Goal: Task Accomplishment & Management: Complete application form

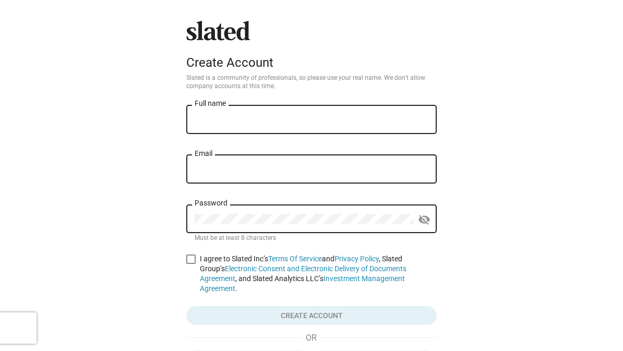
click at [363, 111] on div "Full name" at bounding box center [312, 118] width 234 height 31
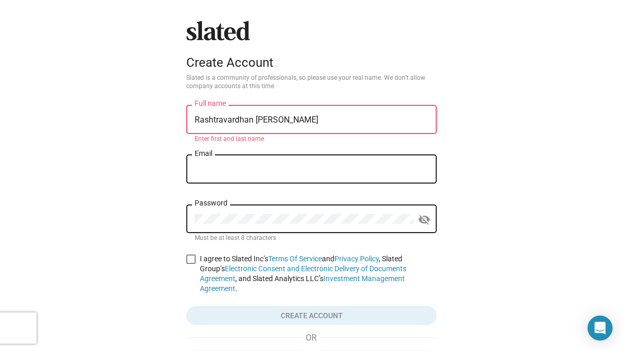
type input "Rashtravardhan [PERSON_NAME]"
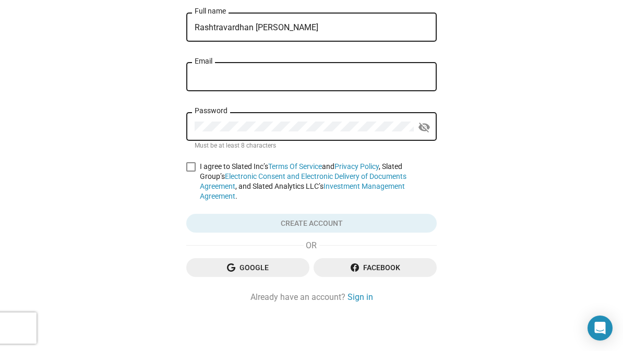
click at [396, 80] on input "Email" at bounding box center [312, 76] width 234 height 9
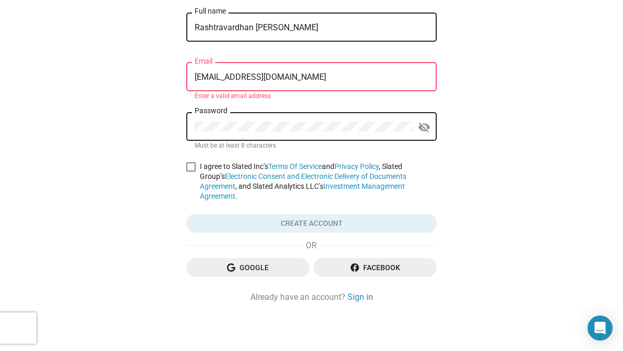
type input "[EMAIL_ADDRESS][DOMAIN_NAME]"
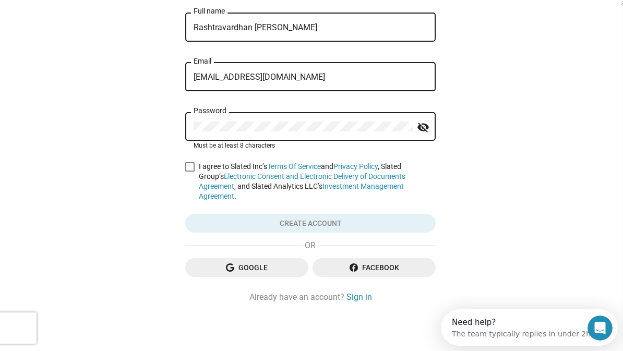
scroll to position [0, 0]
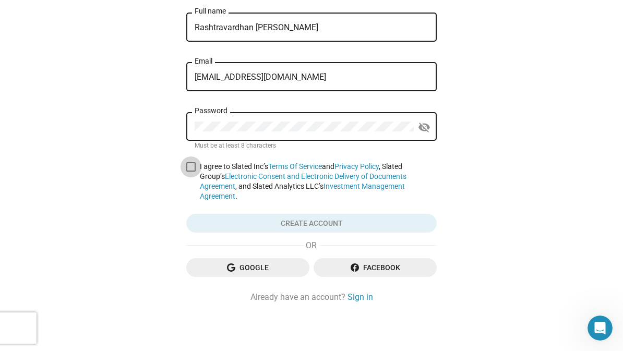
click at [189, 166] on span at bounding box center [190, 166] width 9 height 9
click at [190, 172] on input "I agree to Slated Inc’s Terms Of Service and Privacy Policy , Slated Group’s El…" at bounding box center [190, 172] width 1 height 1
checkbox input "true"
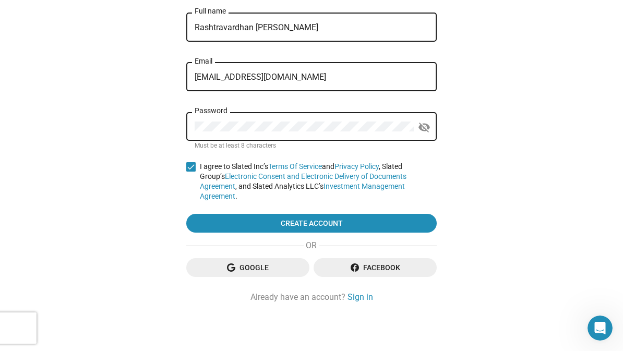
click at [420, 126] on mat-icon "visibility_off" at bounding box center [424, 127] width 13 height 16
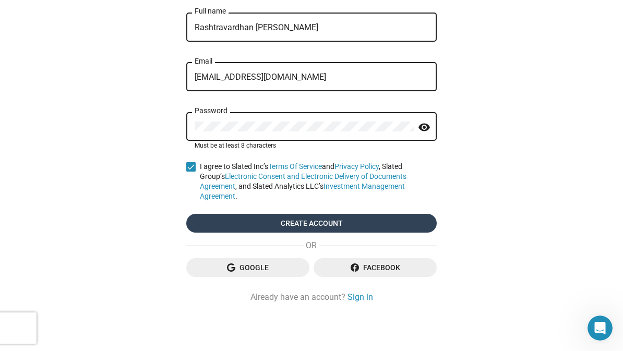
click at [240, 227] on span "Create account" at bounding box center [312, 223] width 234 height 19
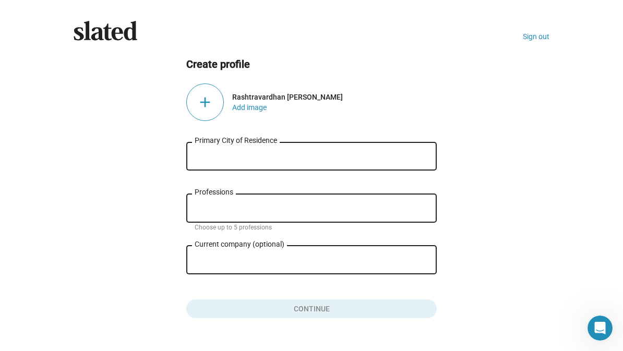
click at [329, 152] on input "Primary City of Residence" at bounding box center [312, 156] width 234 height 9
click at [335, 154] on input "Primary City of Residence" at bounding box center [312, 156] width 234 height 9
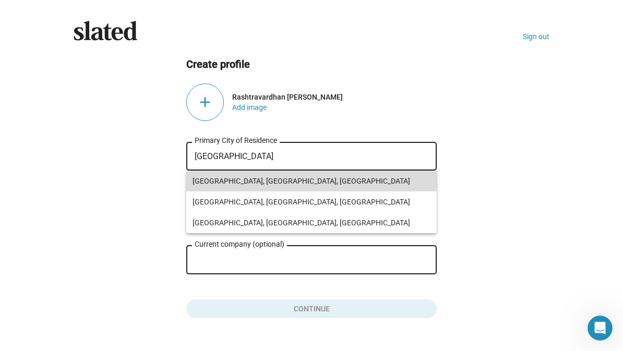
click at [320, 181] on span "[GEOGRAPHIC_DATA], [GEOGRAPHIC_DATA], [GEOGRAPHIC_DATA]" at bounding box center [311, 181] width 238 height 21
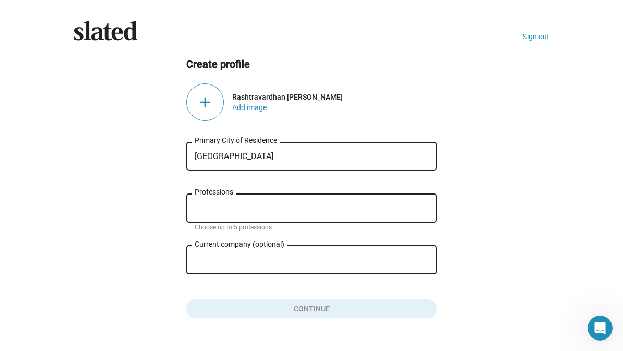
type input "[GEOGRAPHIC_DATA], [GEOGRAPHIC_DATA], [GEOGRAPHIC_DATA]"
click at [299, 213] on input "Professions" at bounding box center [314, 208] width 234 height 9
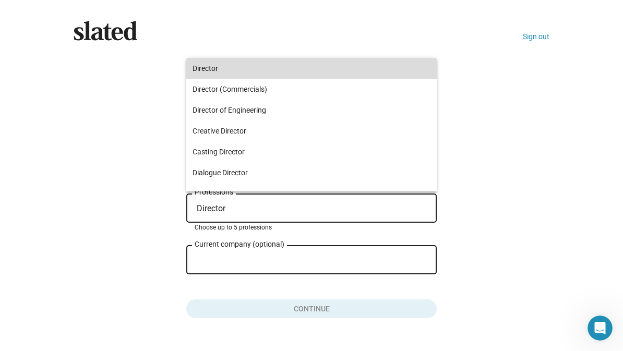
type input "Director"
click at [318, 68] on span "Director" at bounding box center [311, 68] width 238 height 21
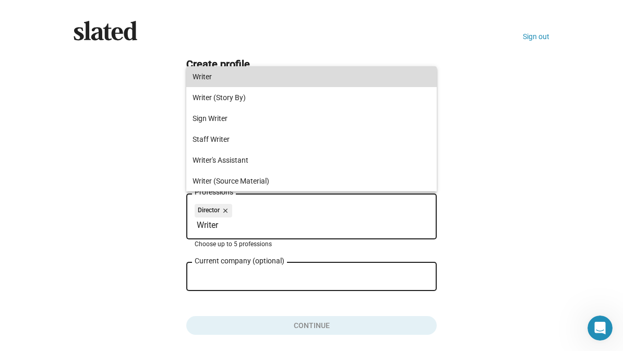
type input "Writer"
click at [329, 75] on span "Writer" at bounding box center [311, 76] width 238 height 21
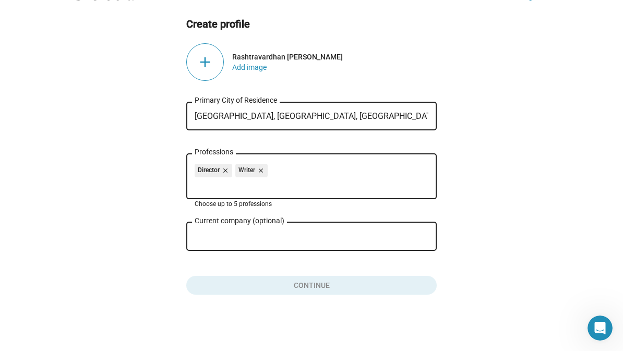
scroll to position [41, 0]
click at [325, 261] on div "Current company (optional) close" at bounding box center [311, 242] width 250 height 40
click at [346, 174] on div "Director close Writer close" at bounding box center [312, 172] width 234 height 17
click at [253, 64] on button "Add image" at bounding box center [249, 67] width 34 height 8
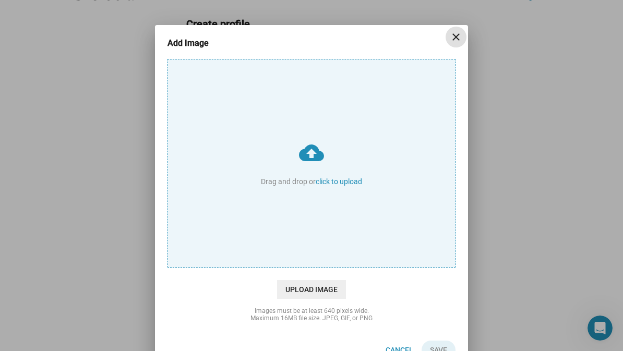
click at [304, 156] on input "cloud_upload Drag and drop or click to upload" at bounding box center [311, 163] width 287 height 208
type input "C:\fakepath\DSC08711.jpeg"
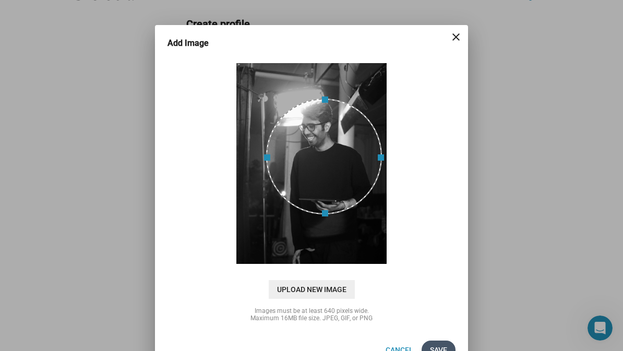
click at [440, 345] on span "Save" at bounding box center [438, 350] width 17 height 19
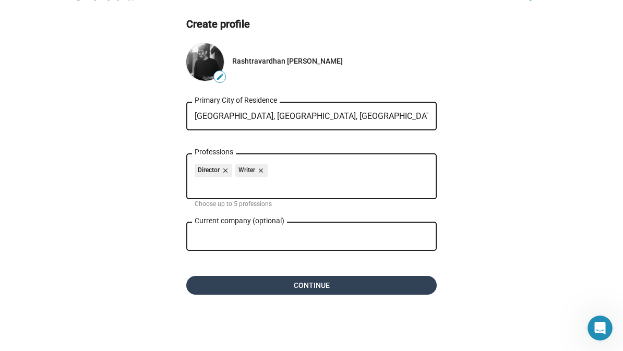
click at [310, 288] on span "Continue" at bounding box center [312, 285] width 234 height 19
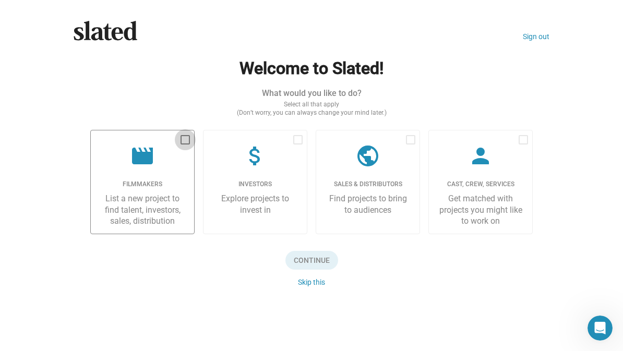
click at [185, 141] on span at bounding box center [184, 139] width 9 height 9
click at [185, 144] on input "checkbox" at bounding box center [185, 144] width 1 height 1
click at [189, 138] on span at bounding box center [184, 139] width 9 height 9
click at [185, 144] on input "checkbox" at bounding box center [185, 144] width 1 height 1
click at [178, 95] on div "What would you like to do?" at bounding box center [311, 93] width 442 height 11
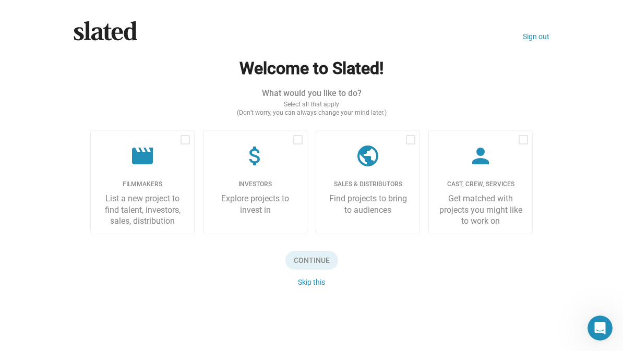
click at [199, 119] on form "Welcome to Slated! What would you like to do? Select all that apply (Don’t worr…" at bounding box center [311, 171] width 442 height 229
click at [165, 193] on div "List a new project to find talent, investors, sales, distribution" at bounding box center [142, 209] width 87 height 33
click at [185, 145] on input "checkbox" at bounding box center [185, 144] width 1 height 1
checkbox input "true"
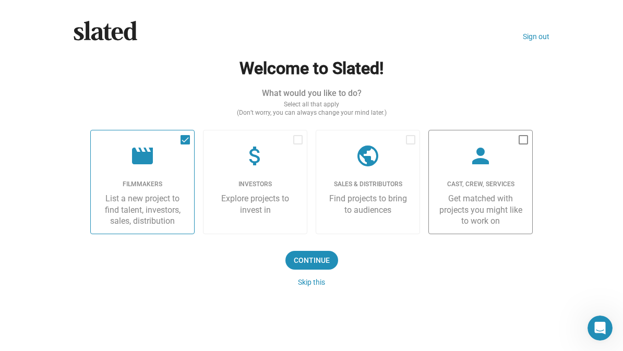
click at [453, 226] on label "person Cast, Crew, Services Get matched with projects you might like to work on" at bounding box center [480, 182] width 104 height 104
click at [523, 145] on input "checkbox" at bounding box center [523, 144] width 1 height 1
checkbox input "true"
click at [318, 261] on span "Continue" at bounding box center [311, 260] width 53 height 19
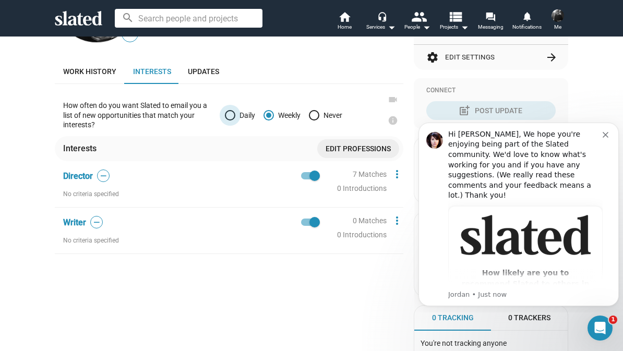
click at [235, 115] on span at bounding box center [230, 115] width 10 height 10
click at [235, 115] on input "Daily" at bounding box center [230, 115] width 10 height 10
radio input "true"
click at [328, 111] on span "Never" at bounding box center [330, 115] width 23 height 8
click at [319, 111] on input "Never" at bounding box center [314, 115] width 10 height 10
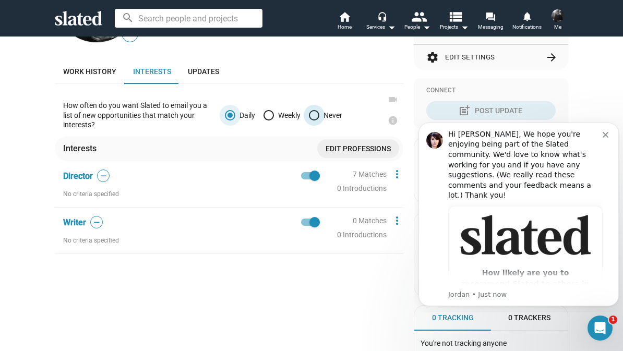
radio input "true"
click at [358, 171] on div "7 Matches" at bounding box center [370, 175] width 34 height 10
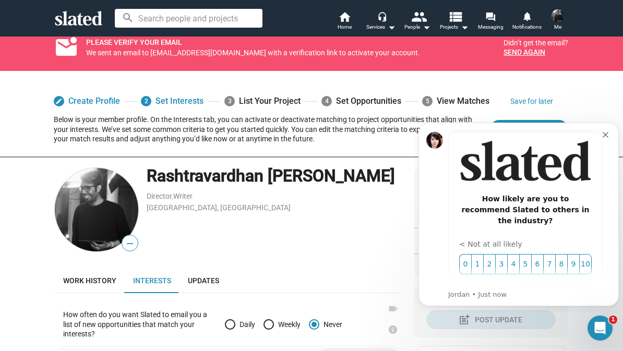
scroll to position [76, 0]
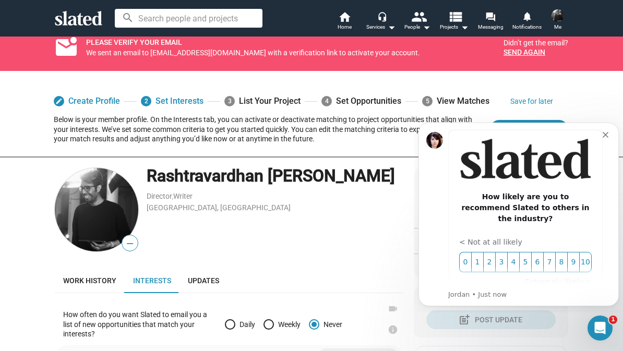
click at [602, 137] on div "How likely are you to recommend Slated to others in the industry? < Not at all …" at bounding box center [525, 219] width 154 height 178
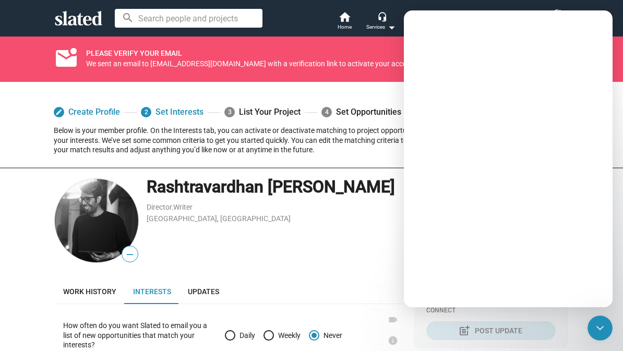
scroll to position [0, 0]
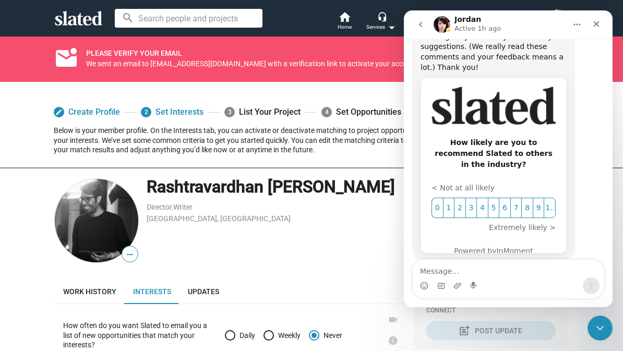
click at [353, 207] on div "Director , Writer" at bounding box center [275, 207] width 257 height 10
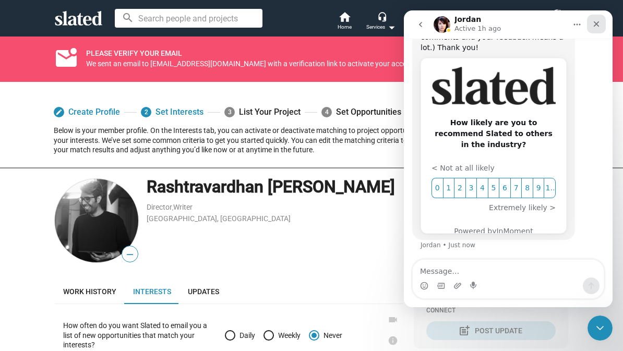
click at [597, 20] on icon "Close" at bounding box center [596, 24] width 8 height 8
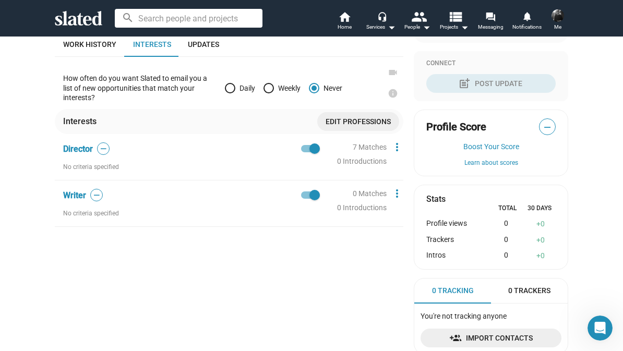
scroll to position [249, 0]
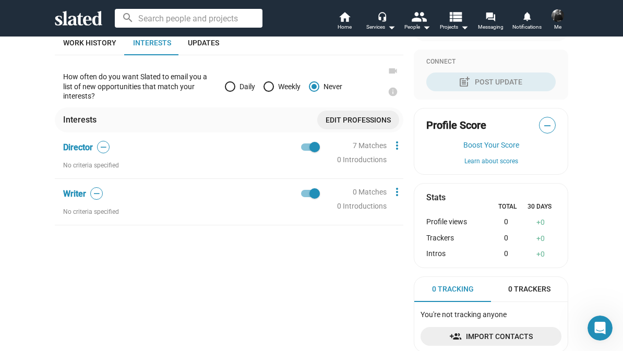
click at [381, 143] on div "7 Matches" at bounding box center [370, 146] width 34 height 10
click at [392, 147] on mat-icon "more_vert" at bounding box center [397, 145] width 13 height 13
click at [393, 147] on div at bounding box center [311, 175] width 623 height 351
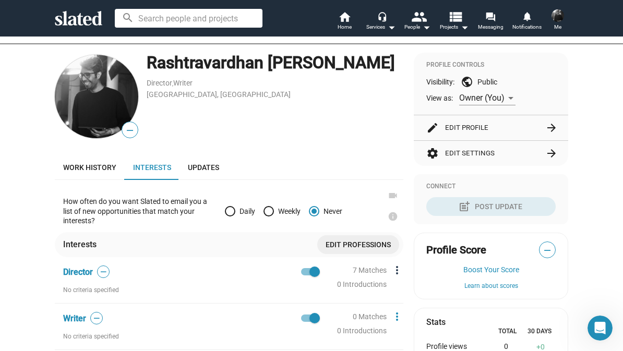
scroll to position [120, 0]
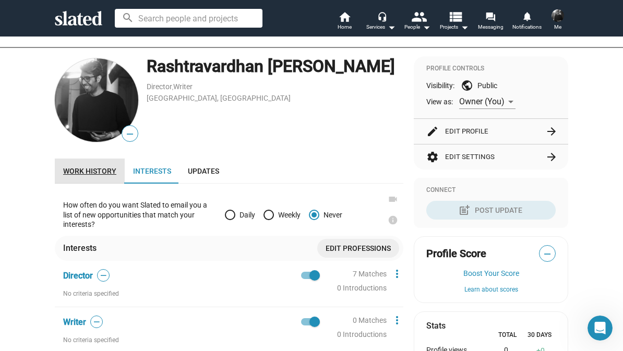
click at [112, 172] on span "Work history" at bounding box center [89, 171] width 53 height 8
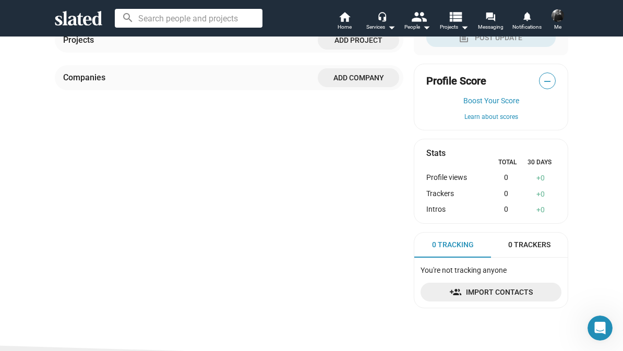
scroll to position [292, 0]
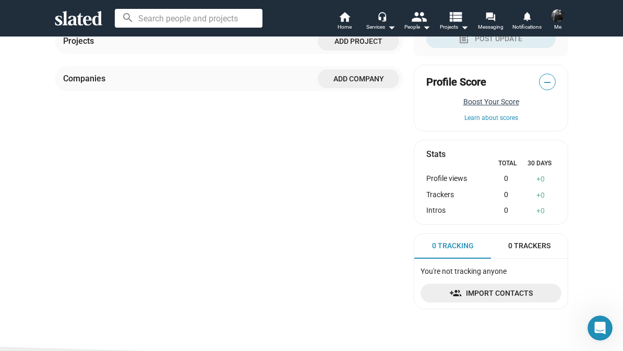
click at [498, 102] on button "Boost Your Score" at bounding box center [490, 102] width 129 height 8
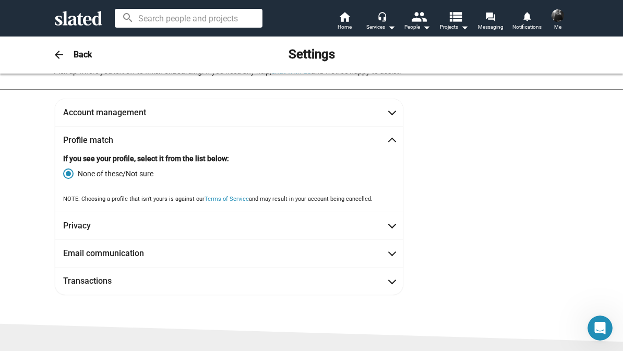
scroll to position [49, 0]
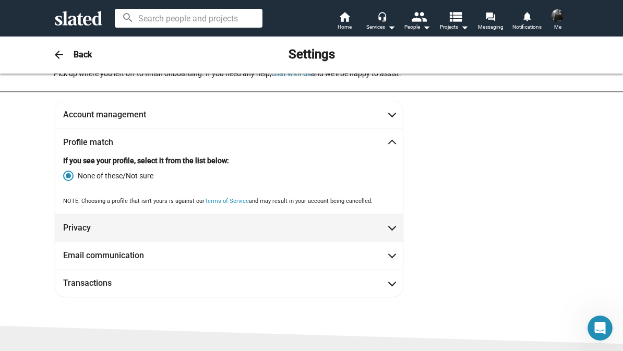
click at [195, 229] on span "Privacy" at bounding box center [229, 227] width 332 height 11
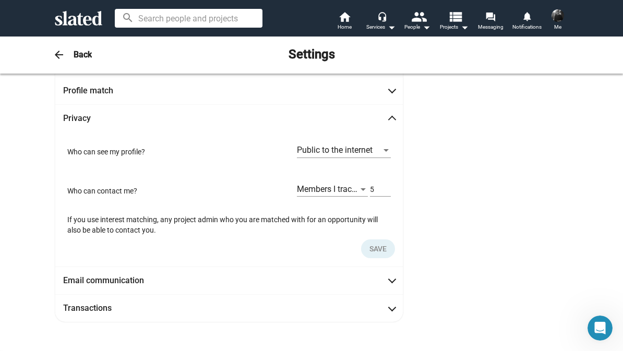
scroll to position [109, 0]
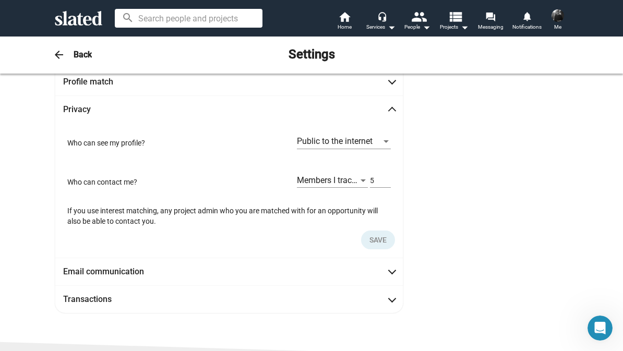
click at [380, 138] on div "Public to the internet" at bounding box center [339, 141] width 84 height 11
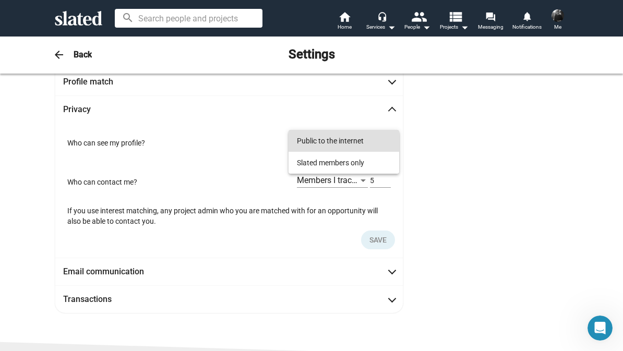
click at [417, 148] on div at bounding box center [311, 175] width 623 height 351
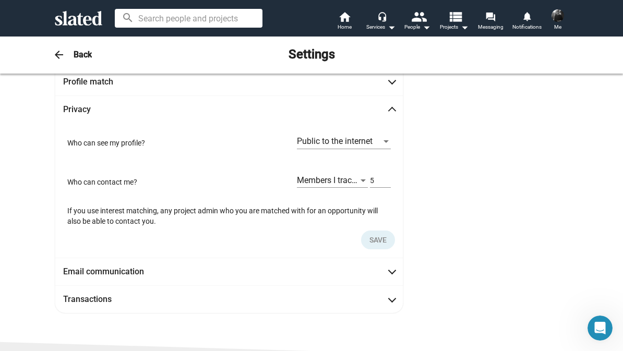
click at [357, 184] on div "Members I track and members who Score at least" at bounding box center [328, 180] width 62 height 11
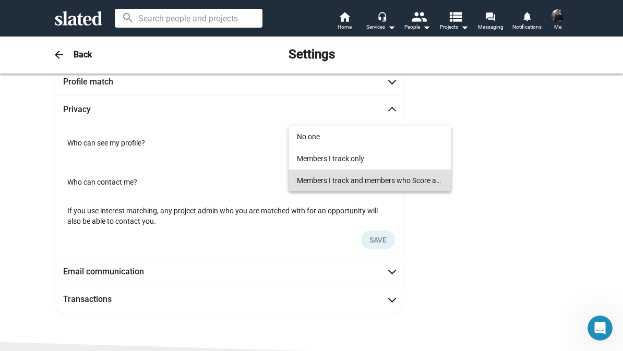
click at [421, 209] on div at bounding box center [311, 175] width 623 height 351
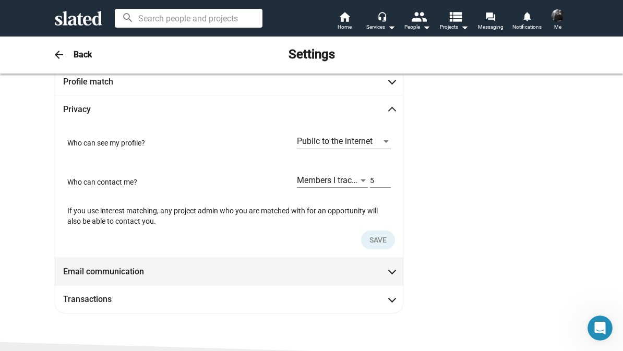
click at [288, 269] on span "Email communication" at bounding box center [229, 271] width 332 height 11
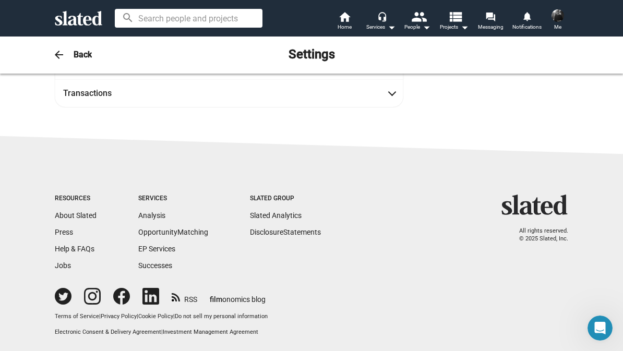
scroll to position [441, 0]
